Goal: Information Seeking & Learning: Learn about a topic

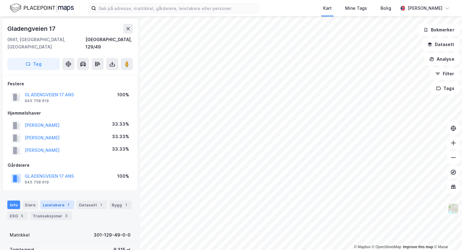
click at [57, 201] on div "Leietakere 7" at bounding box center [57, 205] width 34 height 9
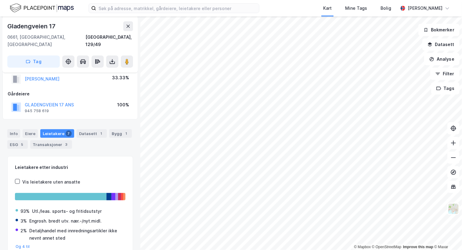
scroll to position [82, 0]
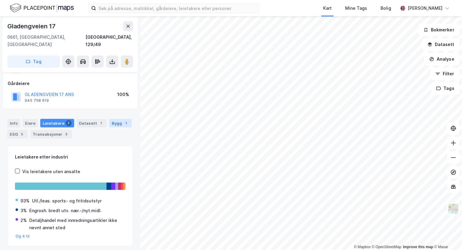
click at [113, 120] on div "Bygg 1" at bounding box center [120, 123] width 23 height 9
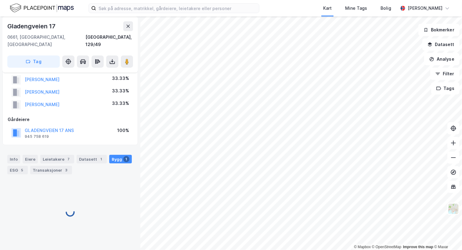
scroll to position [73, 0]
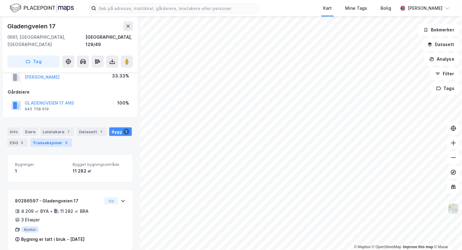
click at [52, 139] on div "Transaksjoner 3" at bounding box center [51, 143] width 42 height 9
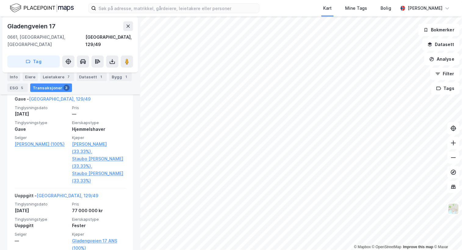
scroll to position [316, 0]
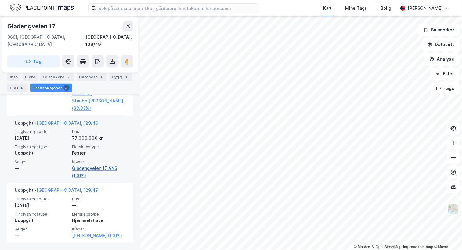
click at [98, 165] on link "Gladengveien 17 ANS (100%)" at bounding box center [99, 172] width 54 height 15
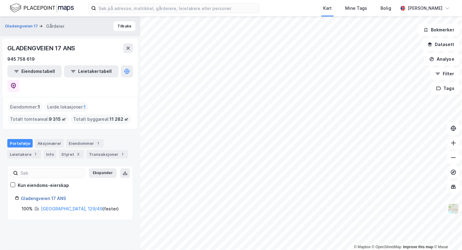
click at [51, 196] on link "Gladengveien 17 ANS" at bounding box center [43, 198] width 45 height 5
drag, startPoint x: 67, startPoint y: 183, endPoint x: 20, endPoint y: 182, distance: 47.3
click at [20, 195] on div "Gladengveien 17 ANS" at bounding box center [70, 198] width 110 height 7
copy link "Gladengveien 17 ANS"
